Goal: Find specific page/section: Find specific page/section

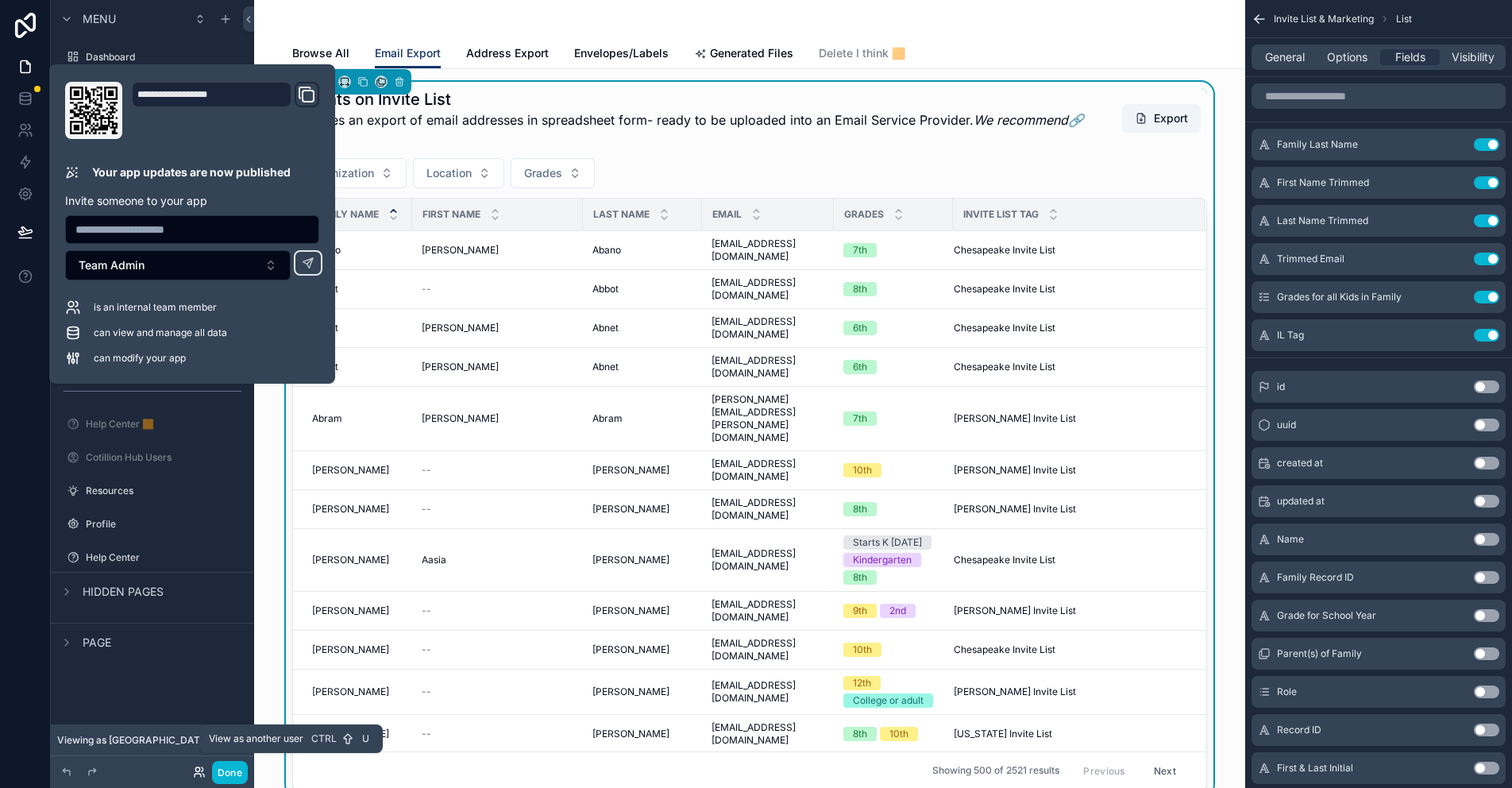
click at [202, 772] on icon at bounding box center [199, 771] width 12 height 12
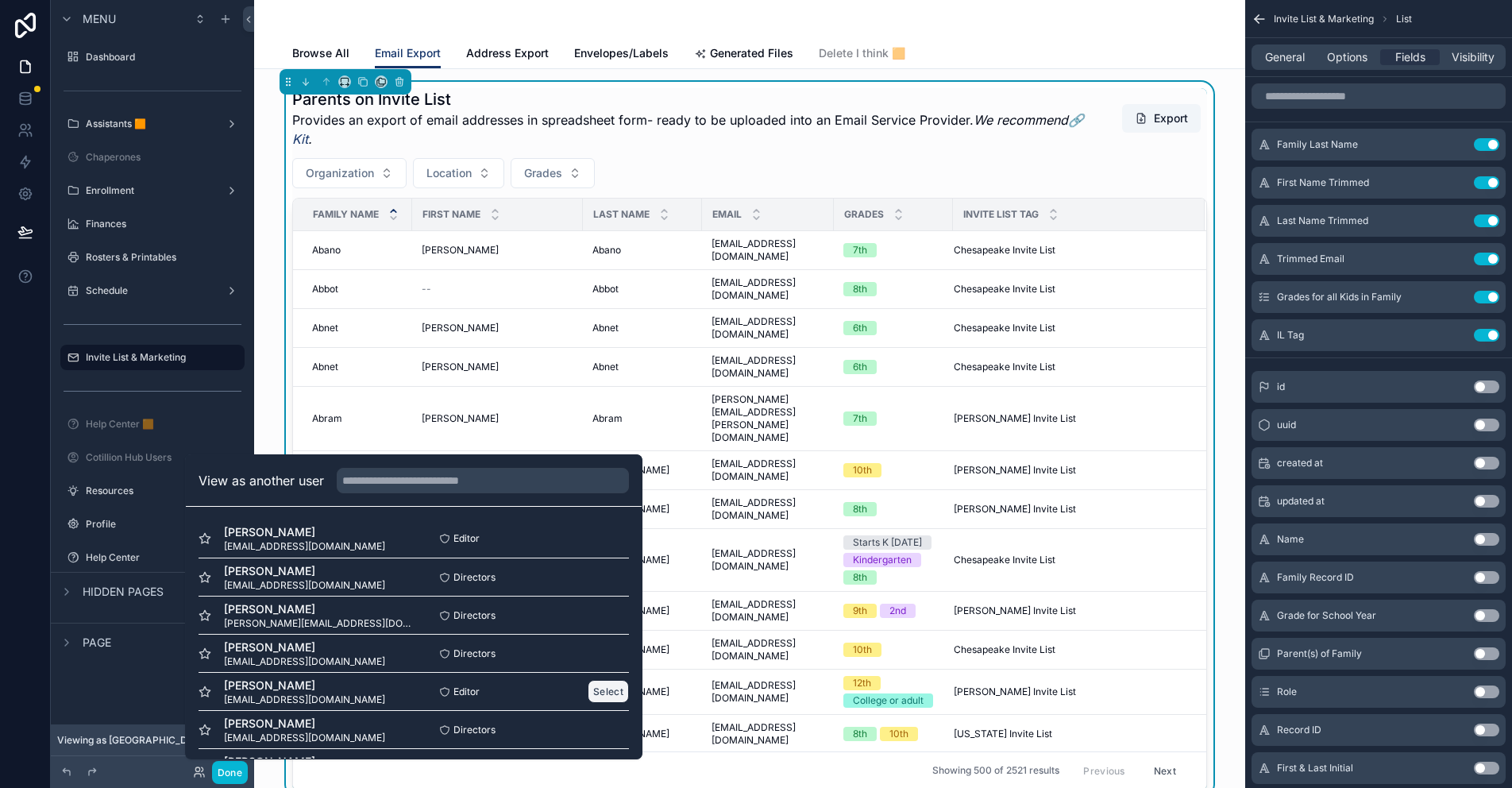
click at [596, 688] on button "Select" at bounding box center [608, 691] width 42 height 23
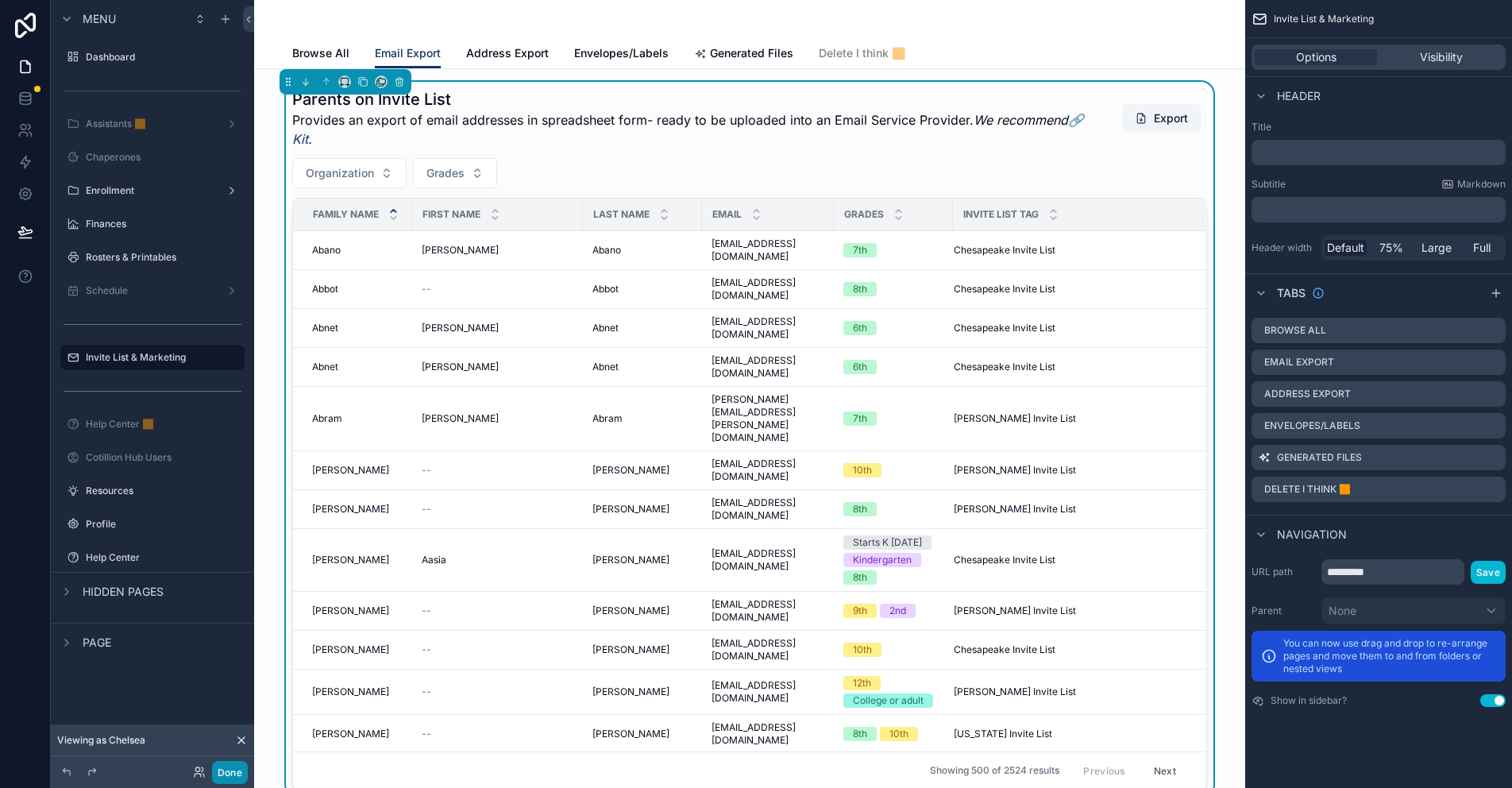
click at [228, 775] on button "Done" at bounding box center [230, 772] width 36 height 23
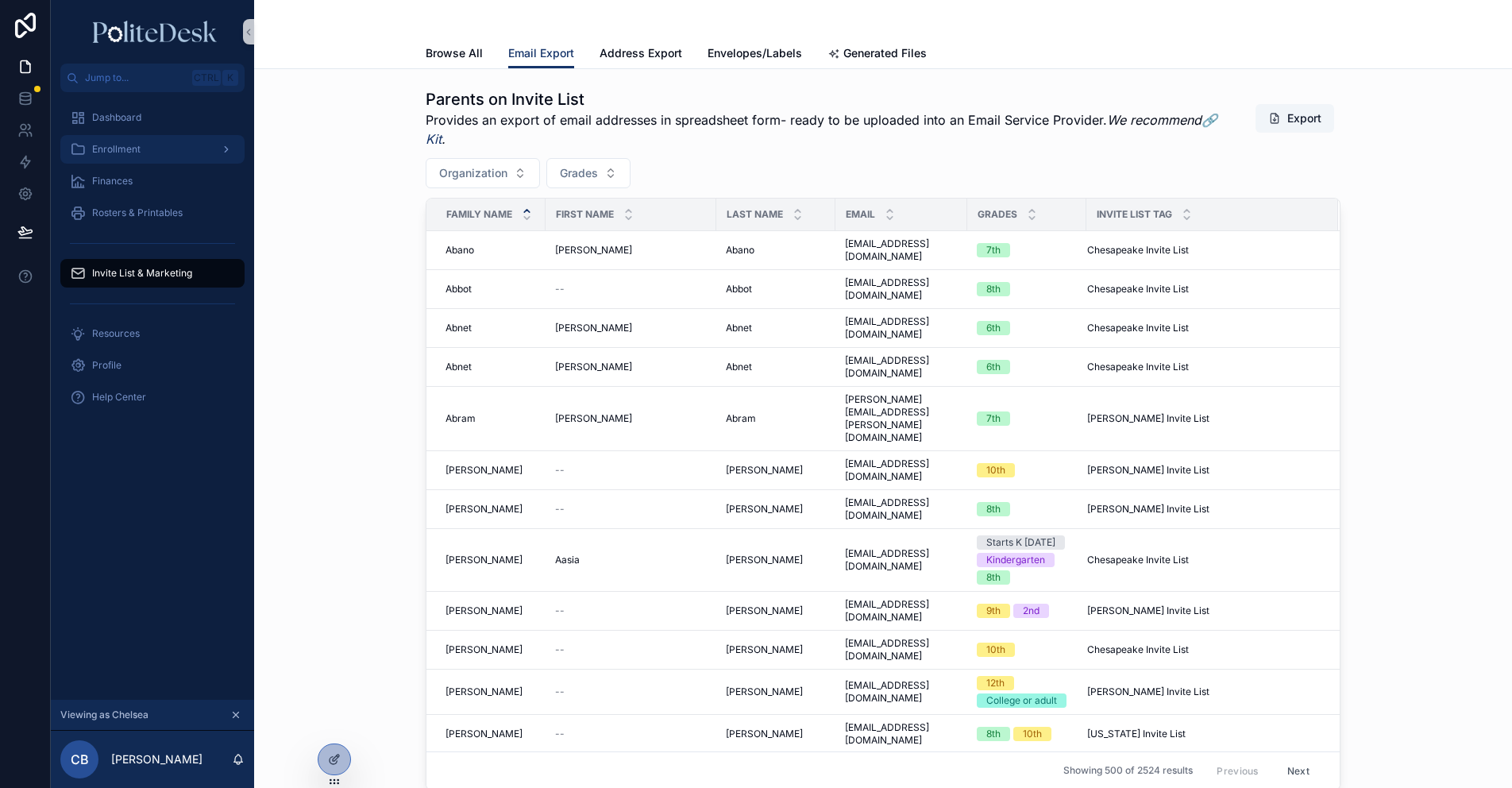
click at [146, 144] on div "Enrollment" at bounding box center [152, 149] width 165 height 26
